Goal: Check status: Check status

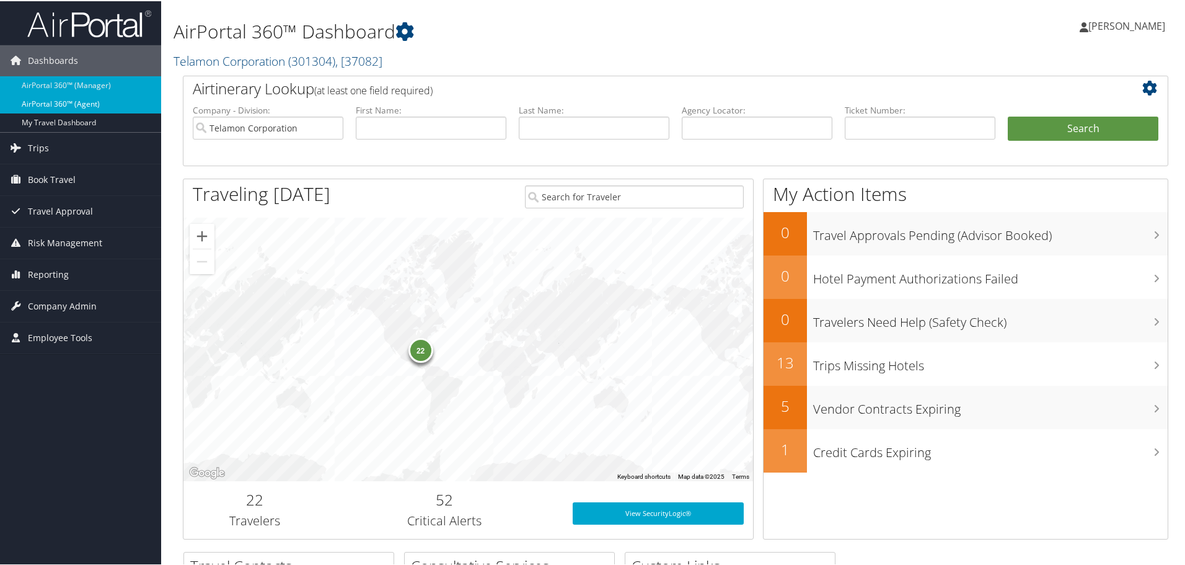
click at [60, 100] on link "AirPortal 360™ (Agent)" at bounding box center [80, 103] width 161 height 19
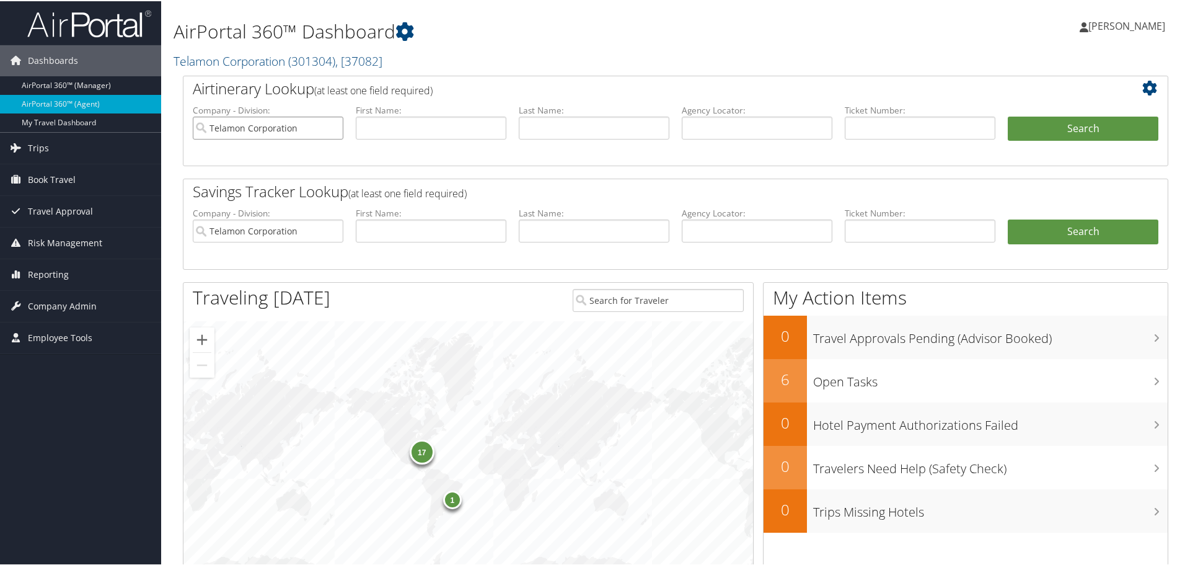
click at [333, 125] on input "Telamon Corporation" at bounding box center [268, 126] width 151 height 23
click at [702, 125] on input "text" at bounding box center [757, 126] width 151 height 23
type input "c2781q"
click at [1047, 112] on ul "Company - Division: First Name: Last Name: Agency Locator: c2781q Departure Dat…" at bounding box center [676, 134] width 978 height 62
click at [1047, 115] on button "Search" at bounding box center [1083, 127] width 151 height 25
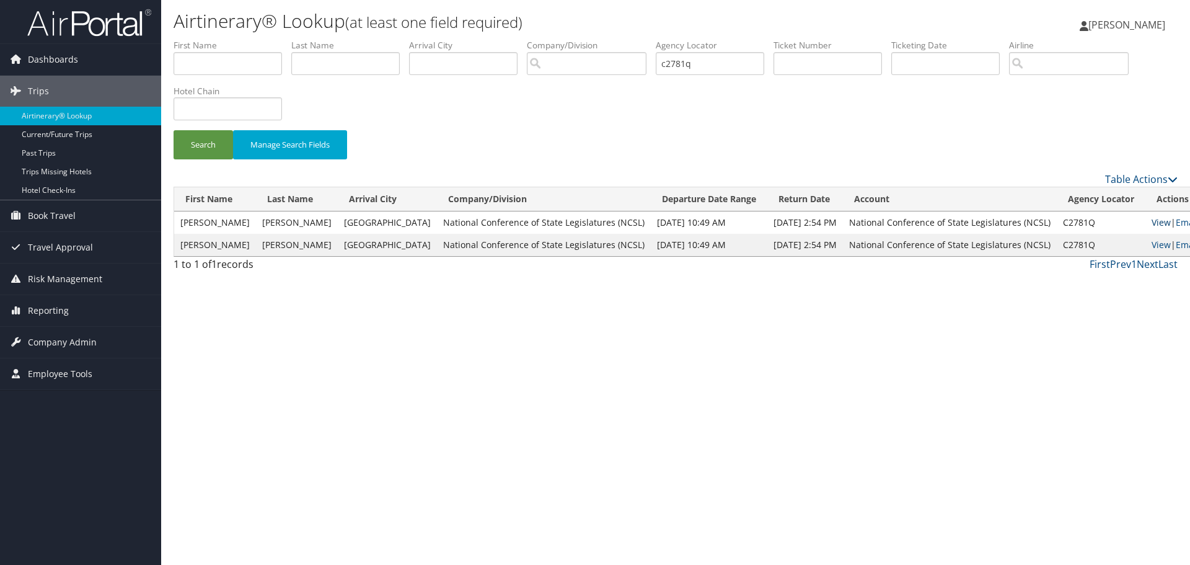
click at [1152, 223] on link "View" at bounding box center [1161, 222] width 19 height 12
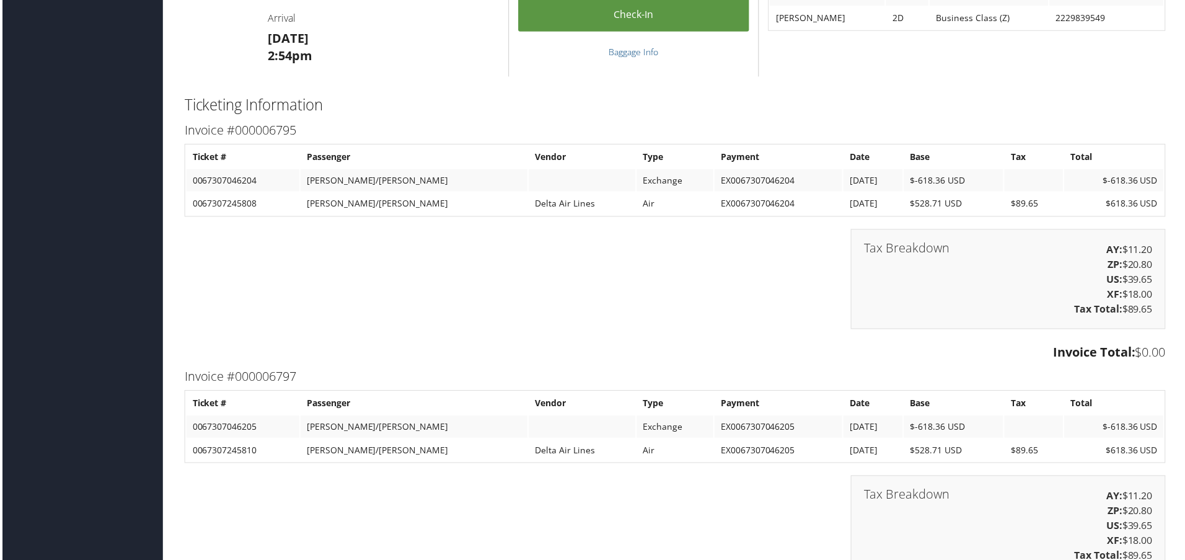
scroll to position [1536, 0]
